Goal: Task Accomplishment & Management: Manage account settings

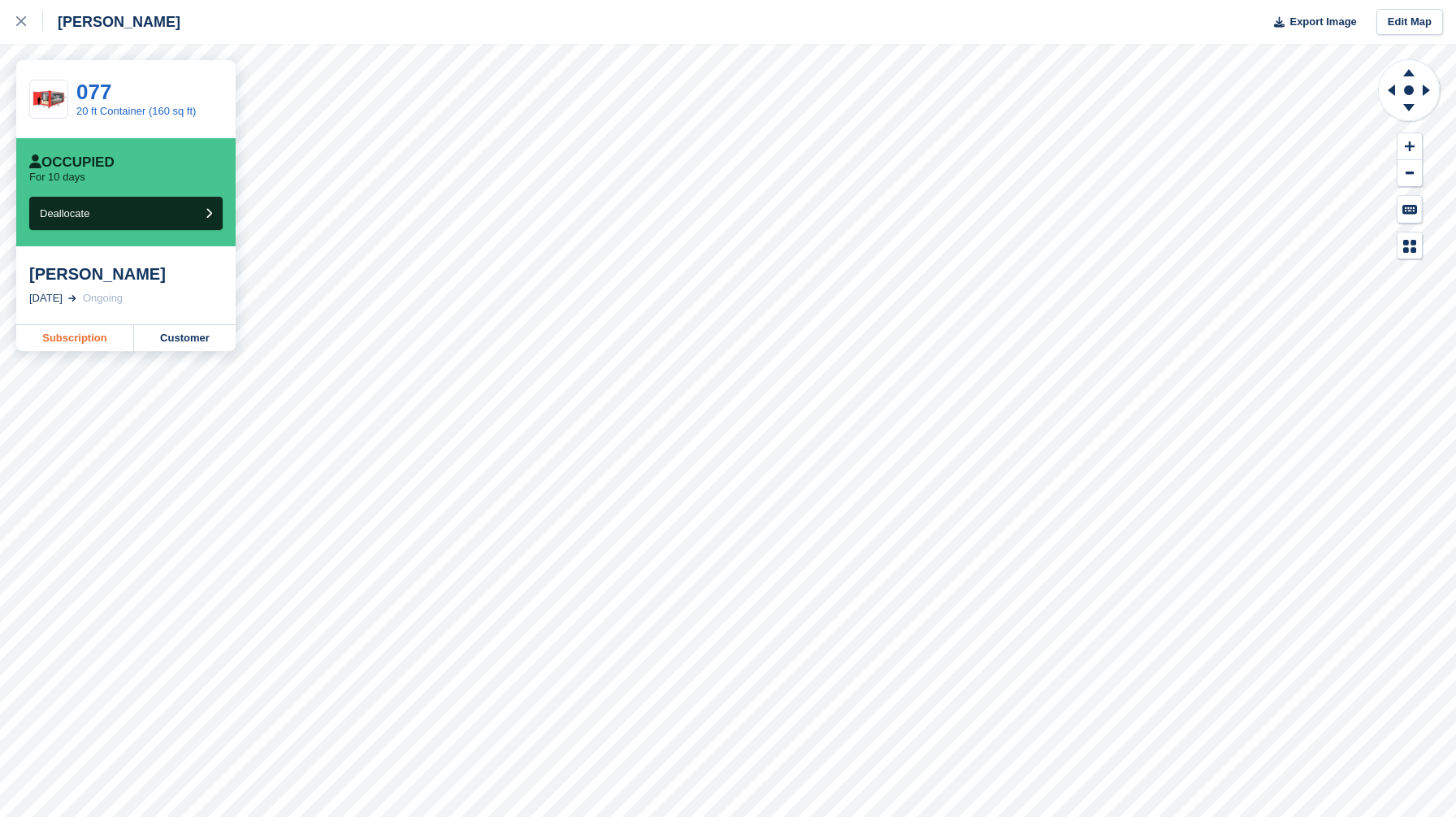
click at [93, 343] on link "Subscription" at bounding box center [75, 338] width 118 height 26
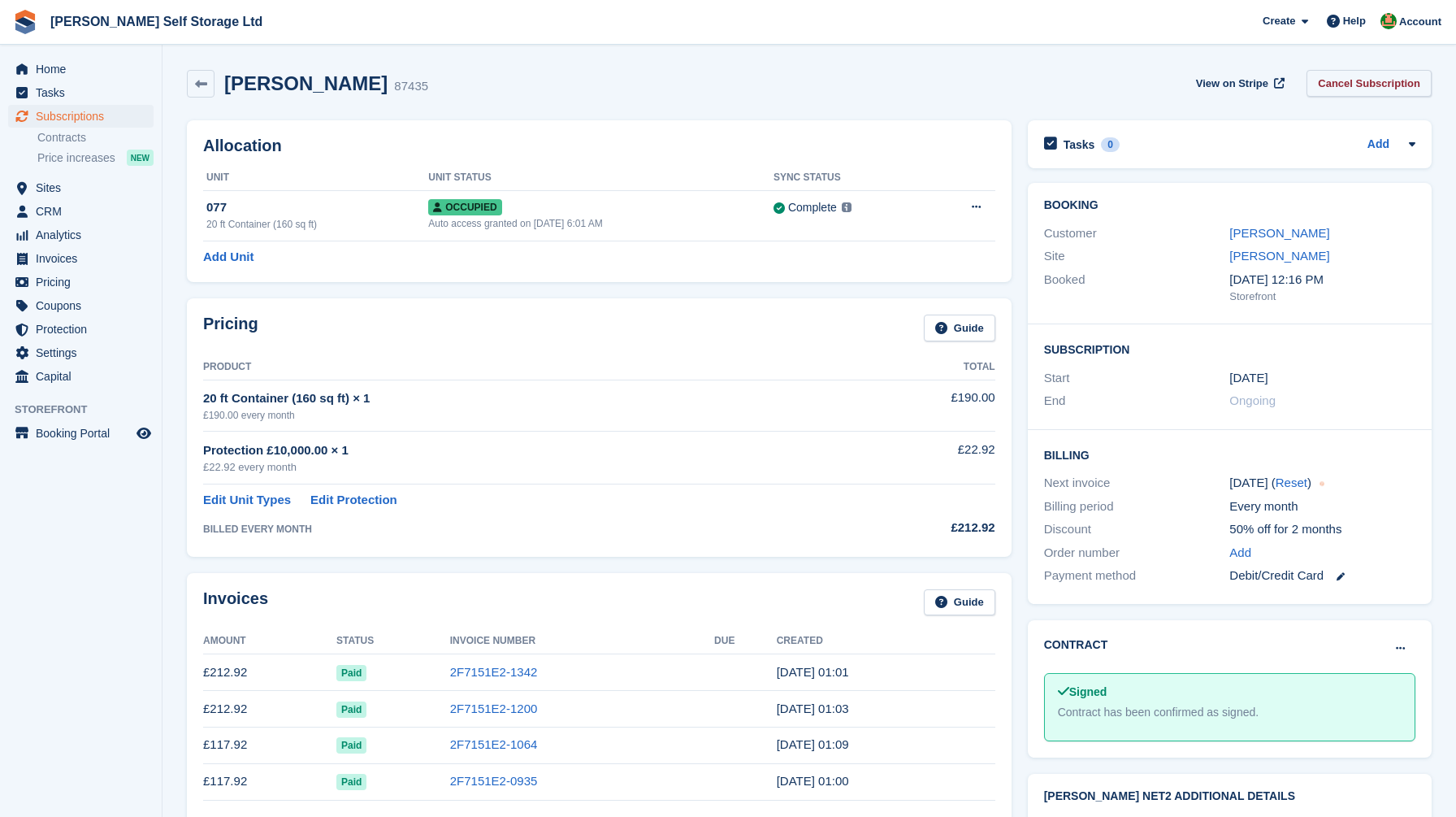
click at [1335, 88] on link "Cancel Subscription" at bounding box center [1369, 83] width 125 height 27
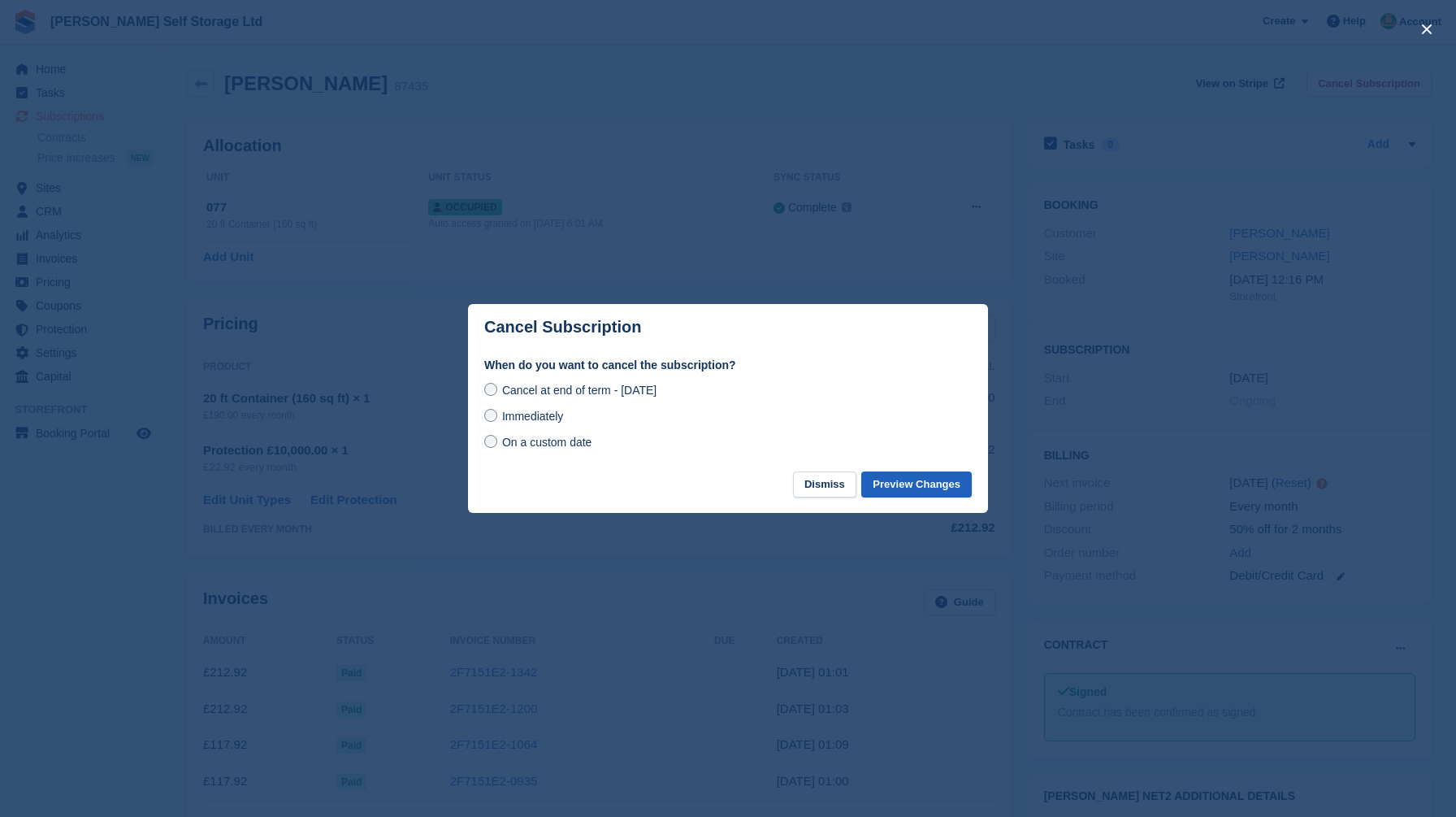
click at [921, 489] on button "Preview Changes" at bounding box center [917, 485] width 111 height 27
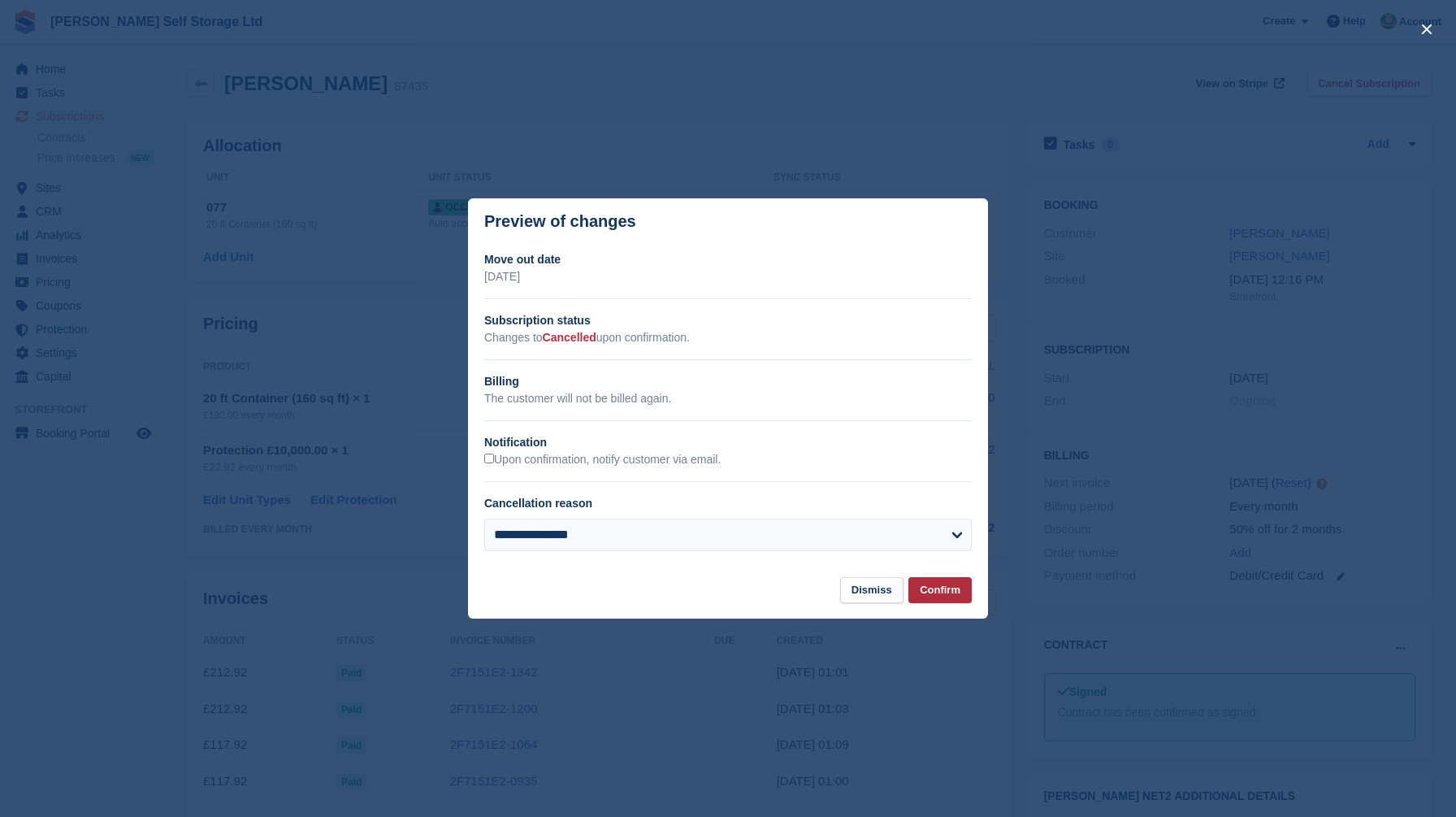
click at [936, 590] on button "Confirm" at bounding box center [940, 590] width 63 height 27
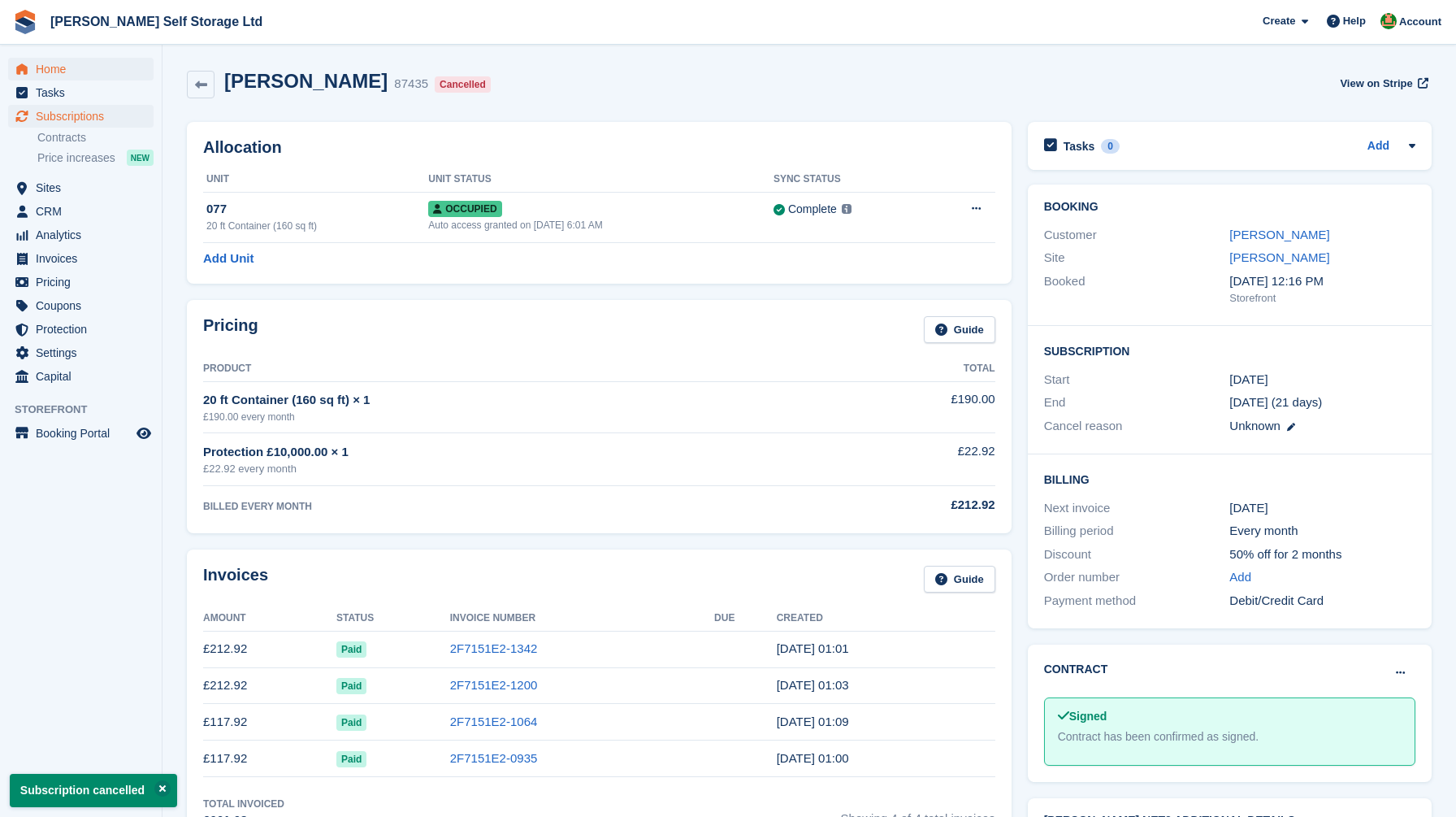
click at [33, 78] on link "Home" at bounding box center [81, 68] width 146 height 23
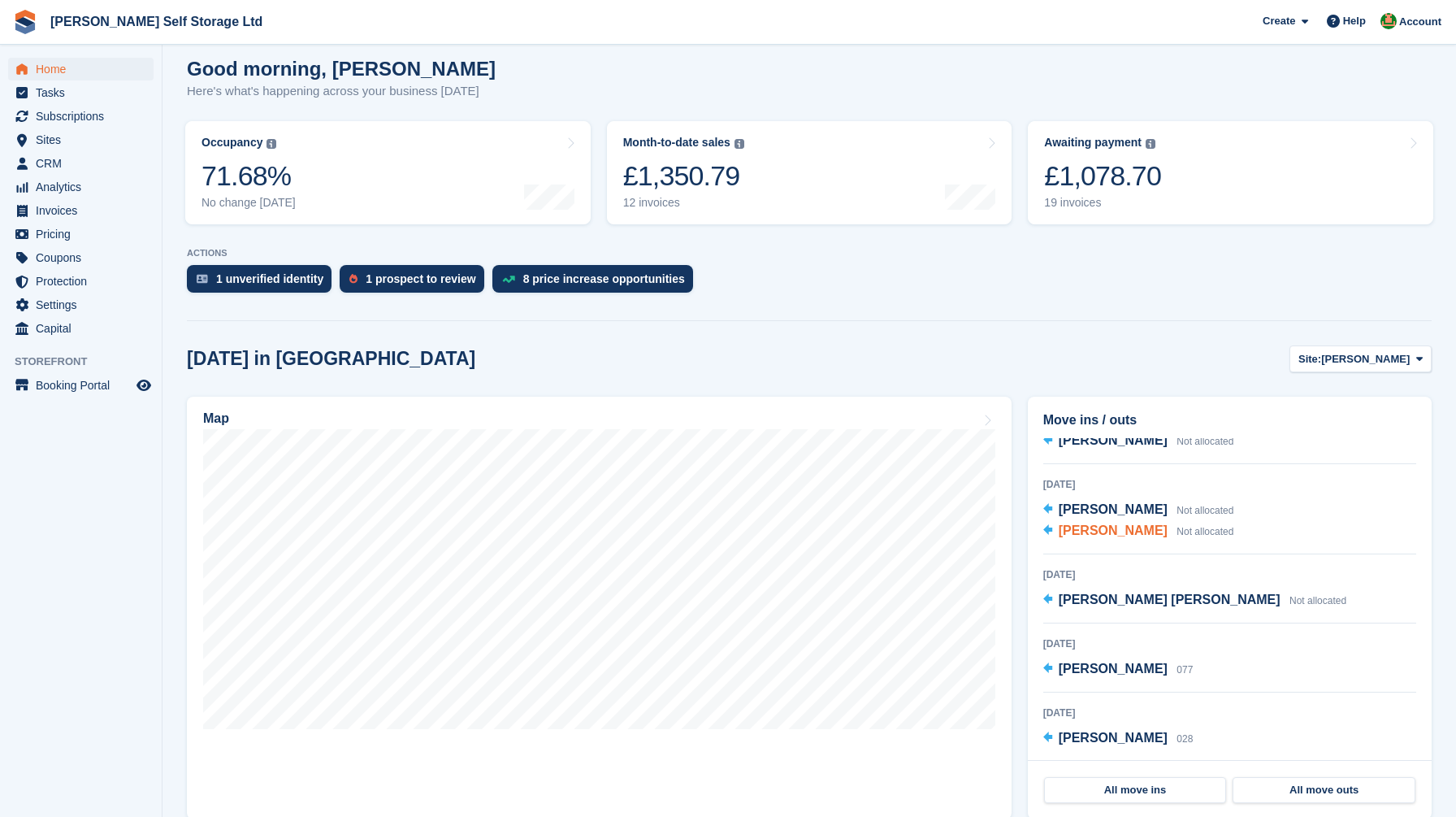
scroll to position [342, 0]
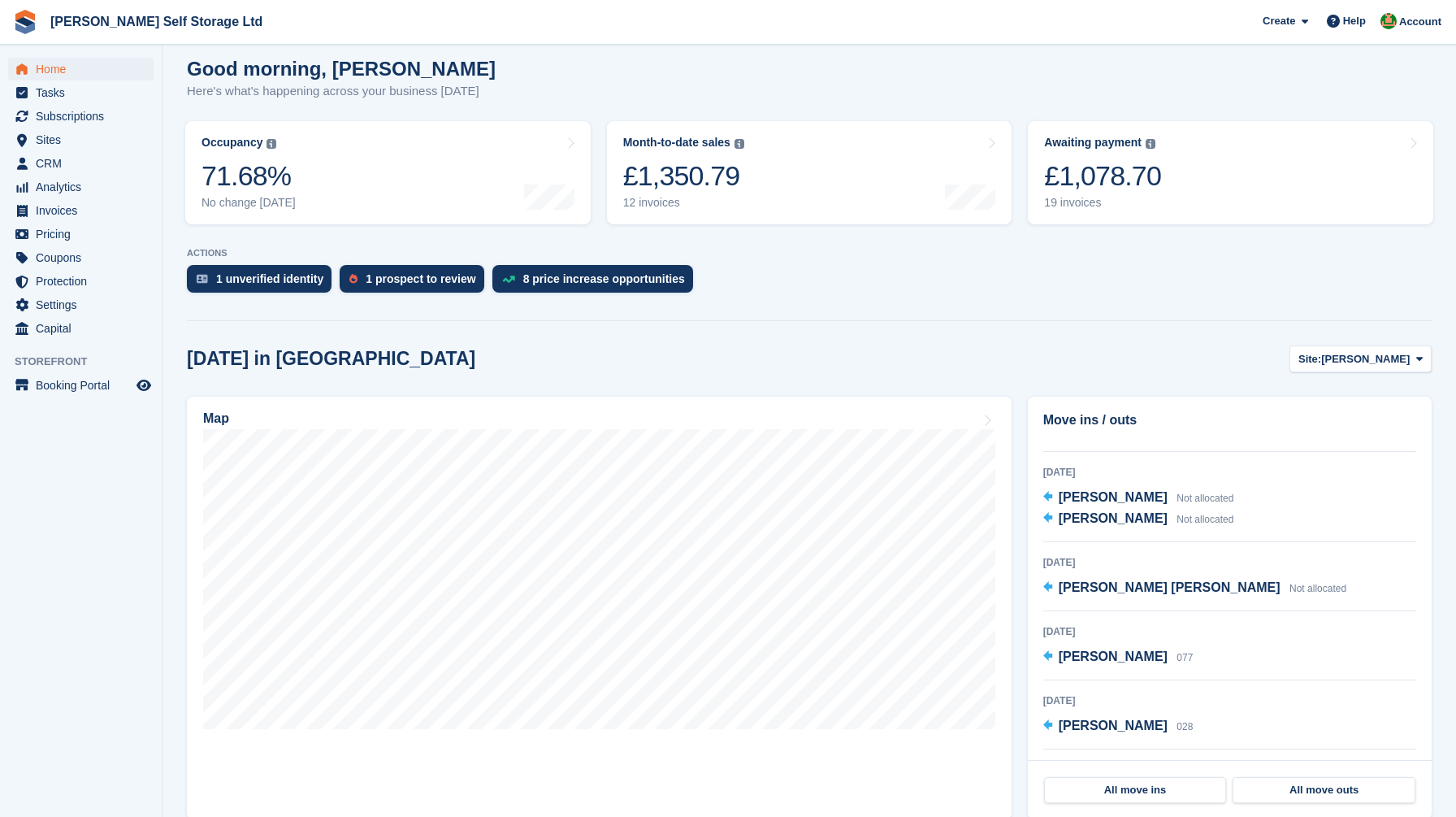
click at [1028, 365] on div "[DATE] in [GEOGRAPHIC_DATA] Site: [PERSON_NAME] [PERSON_NAME][GEOGRAPHIC_DATA]" at bounding box center [809, 358] width 1245 height 27
click at [49, 71] on span "Home" at bounding box center [84, 68] width 98 height 23
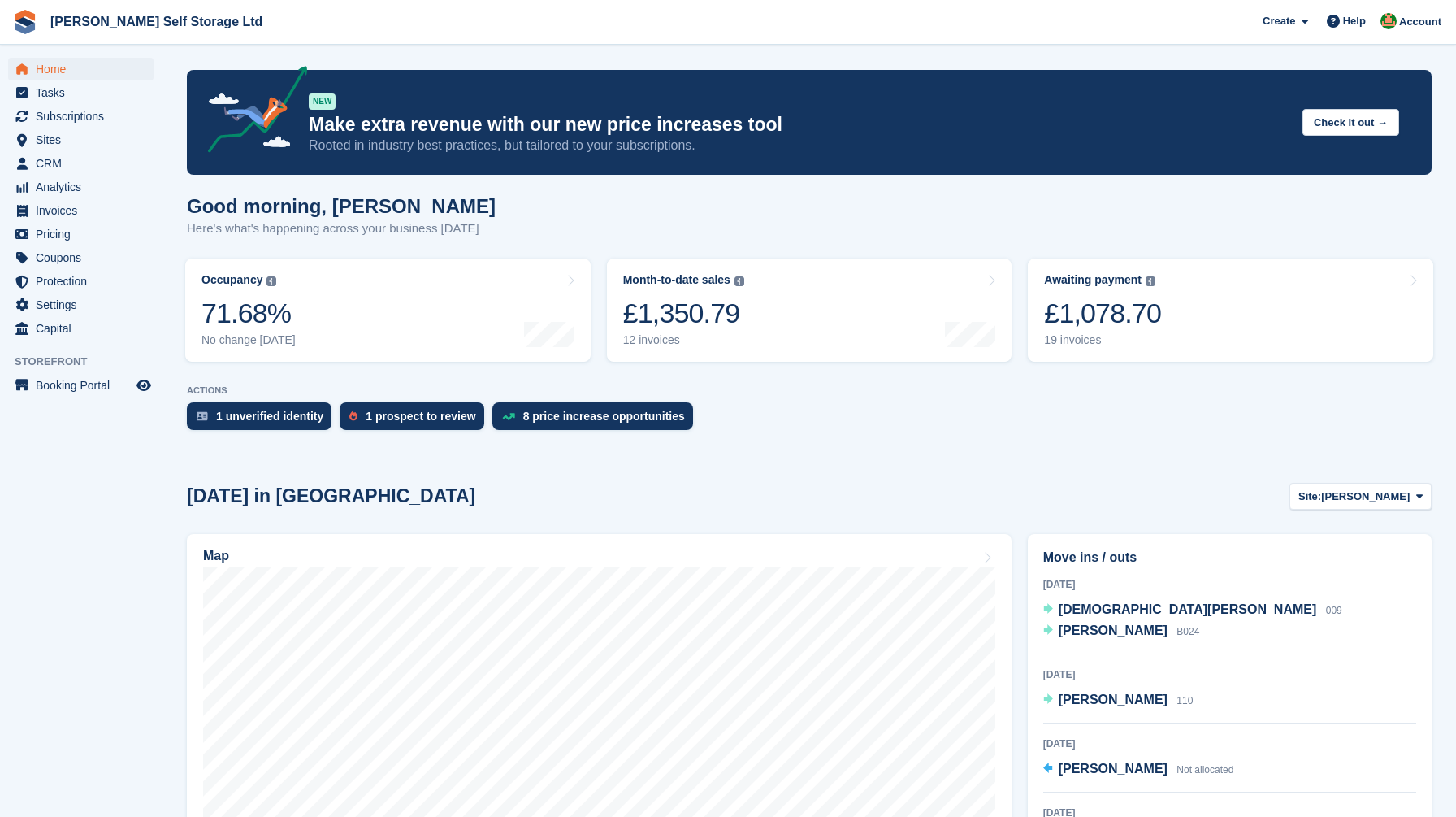
scroll to position [0, 0]
